Goal: Transaction & Acquisition: Download file/media

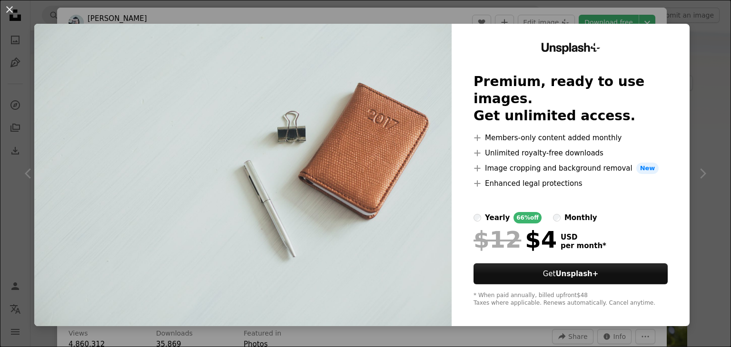
scroll to position [114, 0]
click at [400, 224] on img at bounding box center [242, 175] width 417 height 303
click at [694, 172] on div "An X shape Unsplash+ Premium, ready to use images. Get unlimited access. A plus…" at bounding box center [365, 173] width 731 height 347
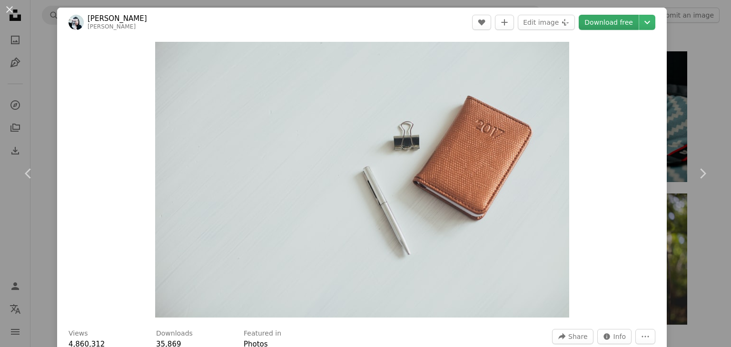
click at [609, 18] on link "Download free" at bounding box center [608, 22] width 60 height 15
